Goal: Task Accomplishment & Management: Use online tool/utility

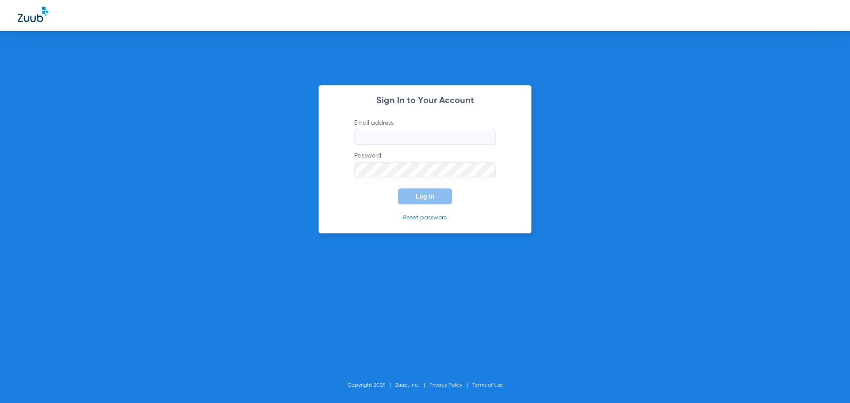
type input "[EMAIL_ADDRESS][DOMAIN_NAME]"
click at [423, 197] on span "Log In" at bounding box center [425, 196] width 19 height 7
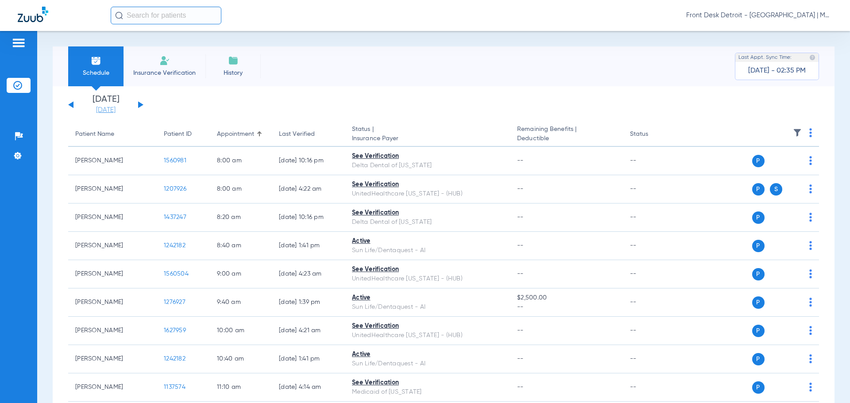
click at [122, 111] on link "[DATE]" at bounding box center [105, 110] width 53 height 9
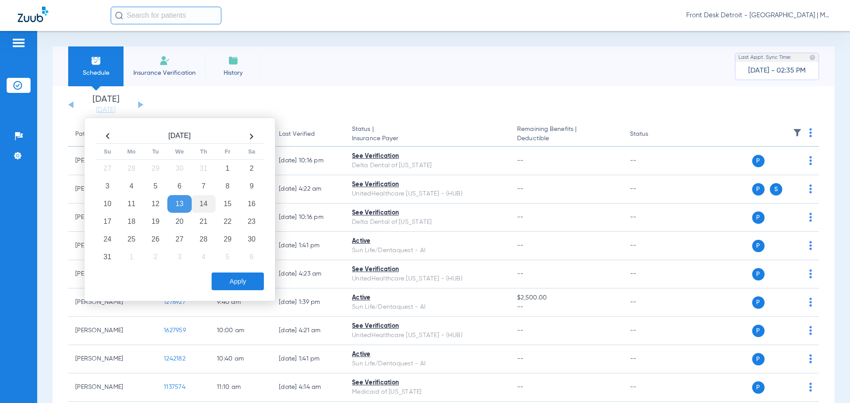
click at [202, 205] on td "14" at bounding box center [204, 204] width 24 height 18
click at [228, 286] on button "Apply" at bounding box center [238, 282] width 52 height 18
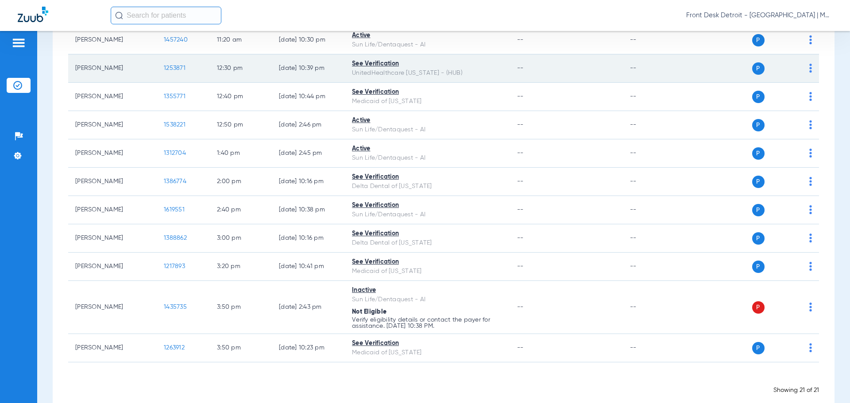
scroll to position [420, 0]
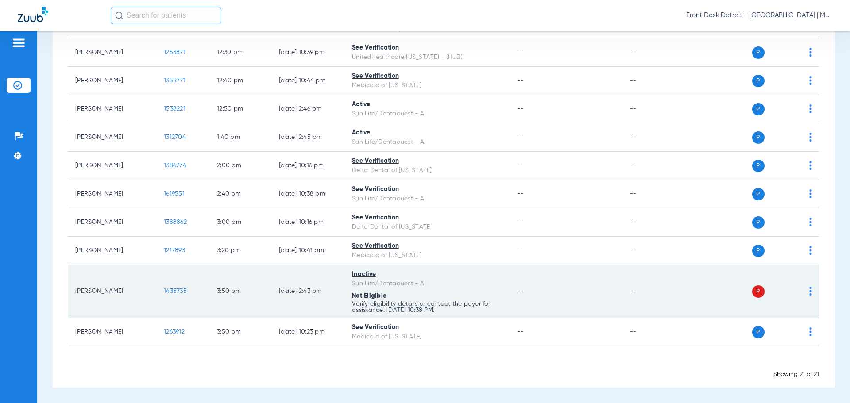
click at [366, 268] on td "Inactive Sun Life/Dentaquest - AI Not Eligible Verify eligibility details or co…" at bounding box center [427, 291] width 165 height 53
click at [364, 275] on div "Inactive" at bounding box center [427, 274] width 151 height 9
click at [753, 290] on span "P" at bounding box center [758, 292] width 12 height 12
click at [171, 291] on span "1435735" at bounding box center [175, 291] width 23 height 6
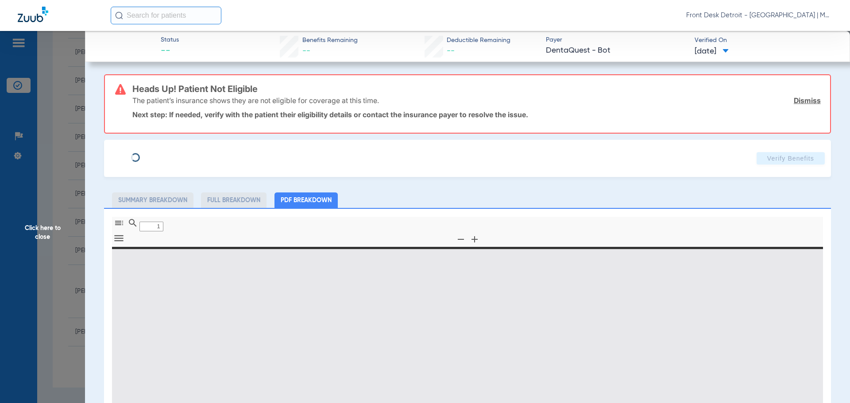
type input "0"
select select "page-width"
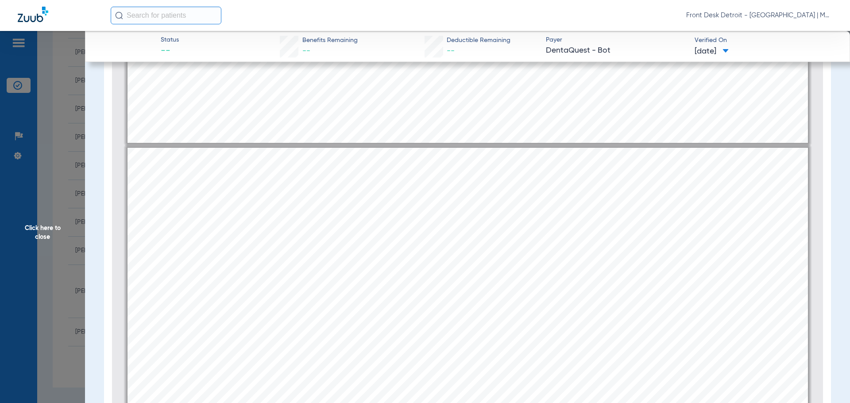
scroll to position [403, 0]
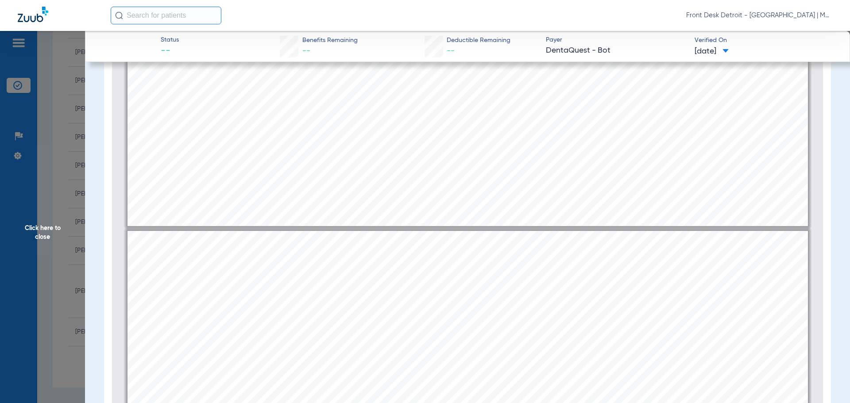
type input "1"
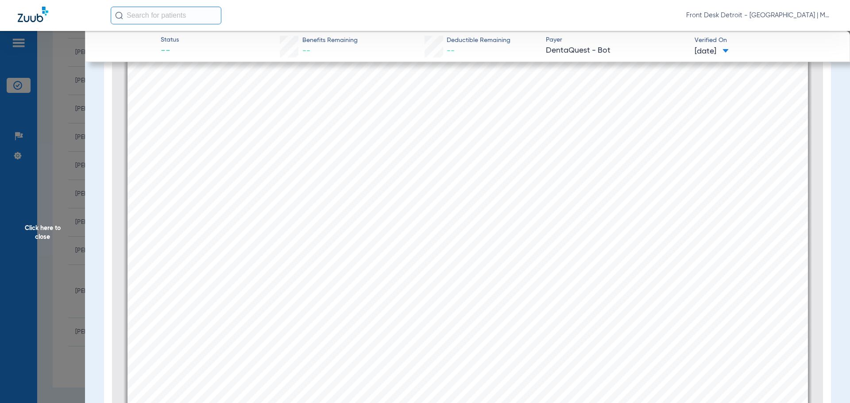
scroll to position [0, 0]
click at [47, 232] on span "Click here to close" at bounding box center [42, 232] width 85 height 403
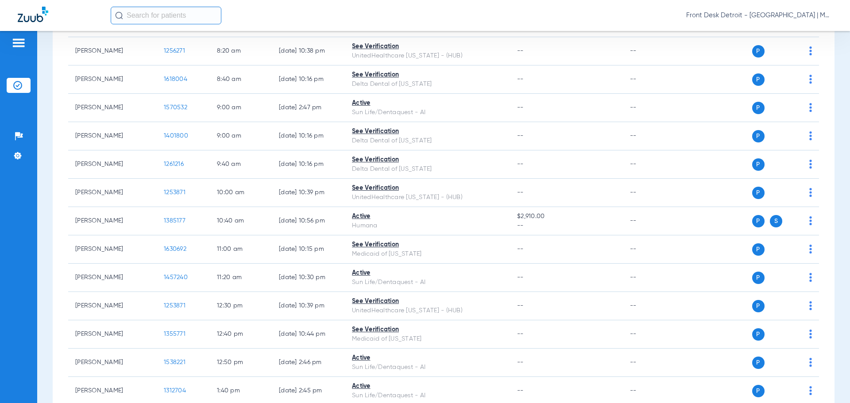
scroll to position [155, 0]
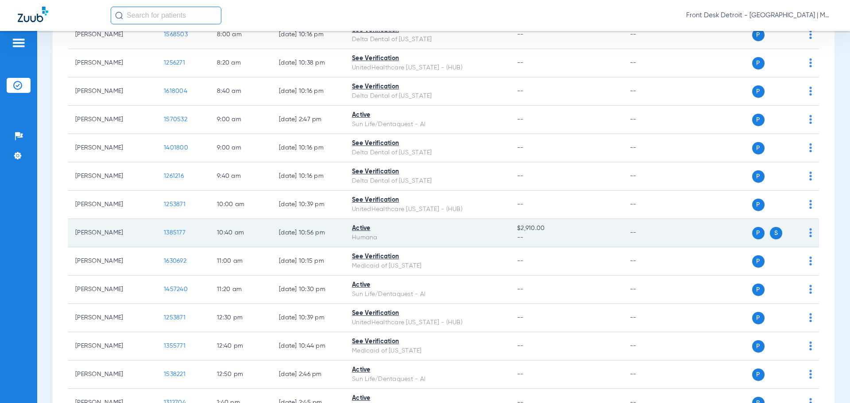
click at [770, 236] on span "S" at bounding box center [776, 233] width 12 height 12
